Goal: Task Accomplishment & Management: Manage account settings

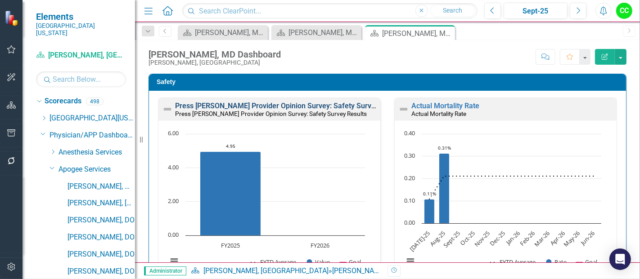
scroll to position [308, 0]
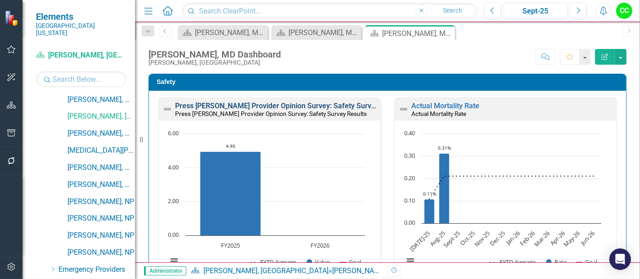
click at [271, 109] on link "Press [PERSON_NAME] Provider Opinion Survey: Safety Survey Results" at bounding box center [289, 106] width 229 height 9
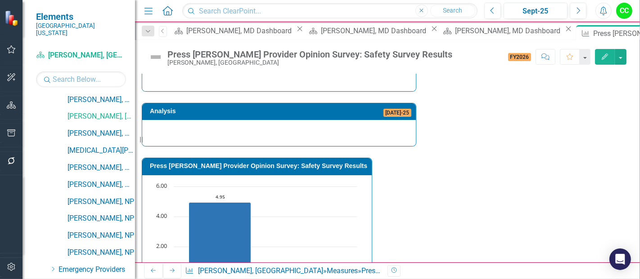
scroll to position [551, 0]
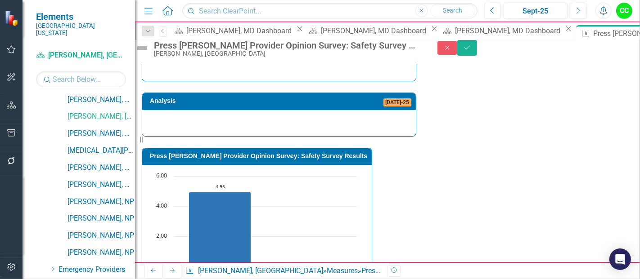
type textarea "5"
click at [631, 50] on div "Close Save" at bounding box center [538, 48] width 202 height 16
click at [477, 46] on button "Save" at bounding box center [467, 48] width 20 height 16
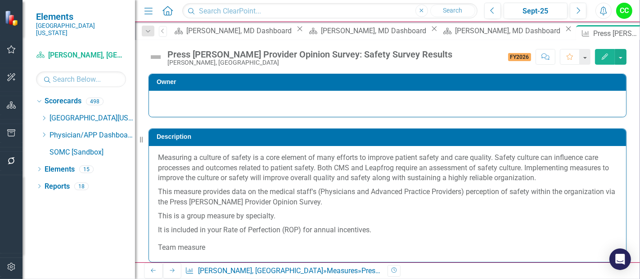
scroll to position [0, 0]
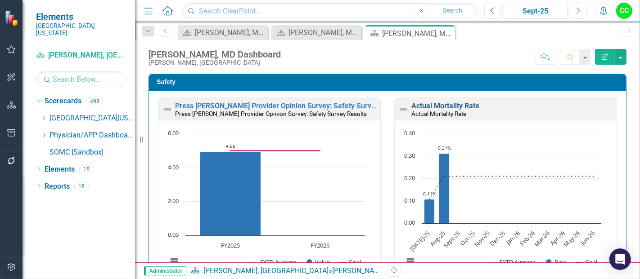
click at [458, 104] on link "Actual Mortality Rate" at bounding box center [445, 106] width 68 height 9
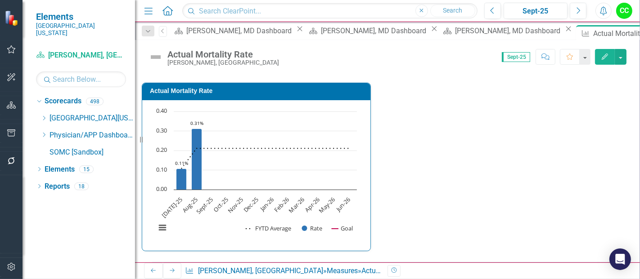
drag, startPoint x: 521, startPoint y: 120, endPoint x: 516, endPoint y: 156, distance: 35.9
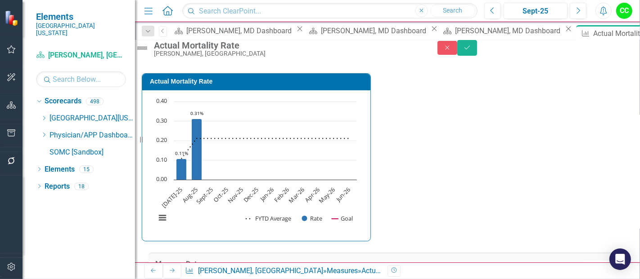
type textarea "2"
click at [477, 56] on button "Save" at bounding box center [467, 48] width 20 height 16
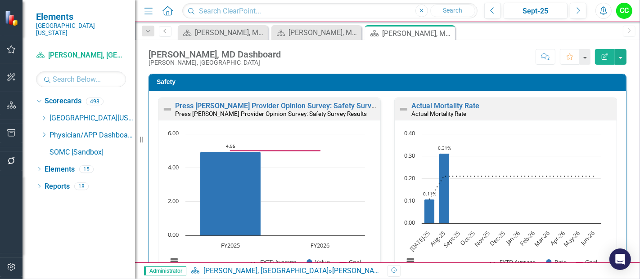
scroll to position [10, 0]
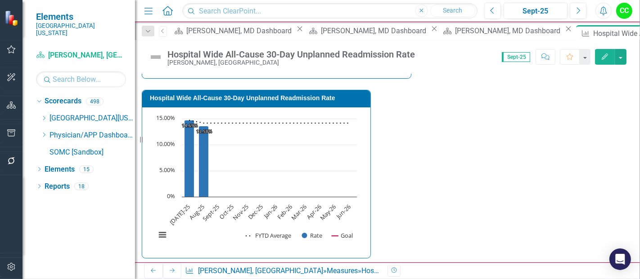
scroll to position [218, 0]
drag, startPoint x: 518, startPoint y: 127, endPoint x: 521, endPoint y: 149, distance: 22.7
click at [521, 149] on tbody "Sep-23 Not Defined 61.00 389.00 15.68% 17.75% Oct-23 Not Defined 77.00 394.00 1…" at bounding box center [380, 275] width 445 height 321
type textarea "16"
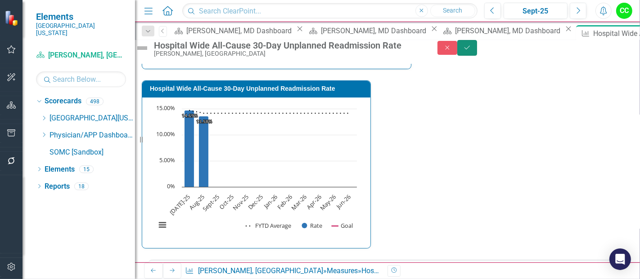
click at [471, 51] on icon "Save" at bounding box center [467, 48] width 8 height 6
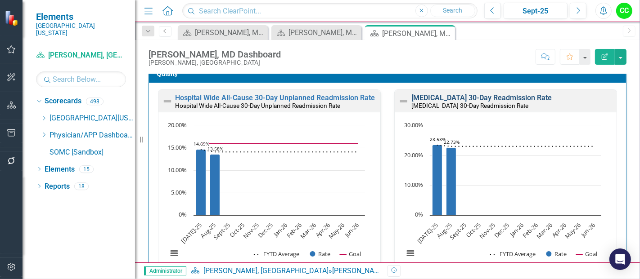
click at [479, 94] on link "[MEDICAL_DATA] 30-Day Readmission Rate" at bounding box center [481, 98] width 140 height 9
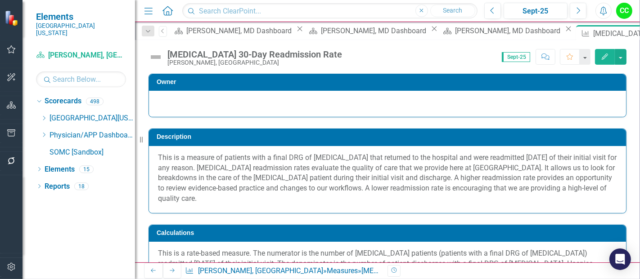
drag, startPoint x: 595, startPoint y: 83, endPoint x: 601, endPoint y: 81, distance: 6.4
click at [601, 81] on h3 "Owner" at bounding box center [389, 82] width 465 height 7
click at [602, 81] on h3 "Owner" at bounding box center [389, 82] width 465 height 7
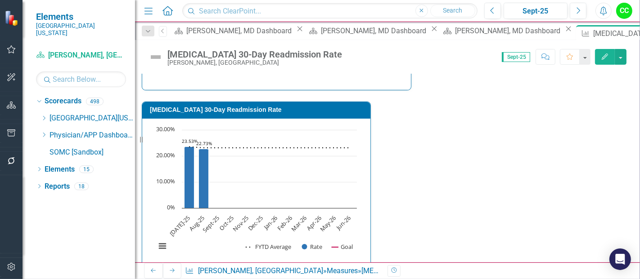
scroll to position [462, 0]
